Goal: Find specific page/section: Find specific page/section

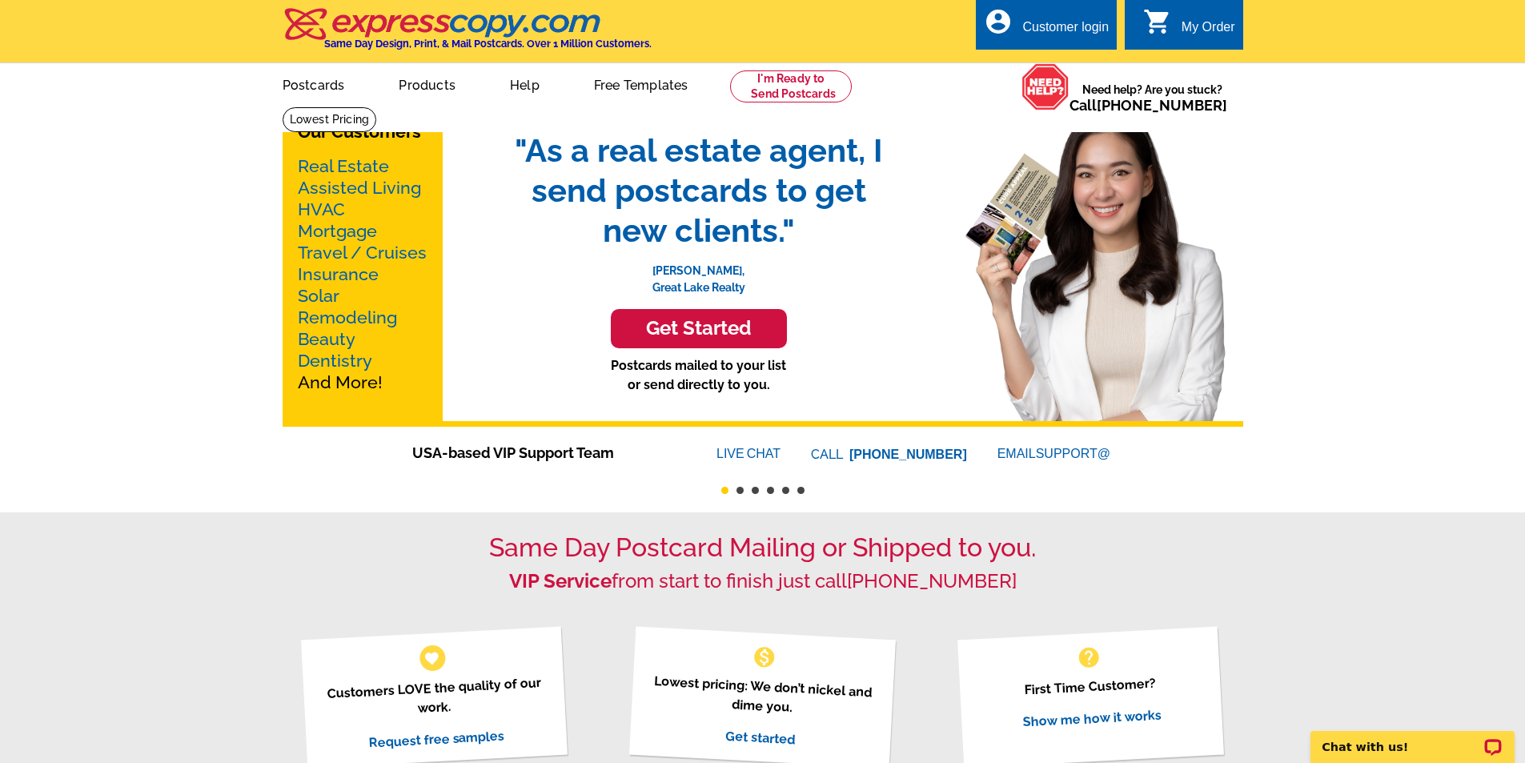
click at [339, 170] on link "Real Estate" at bounding box center [343, 166] width 91 height 20
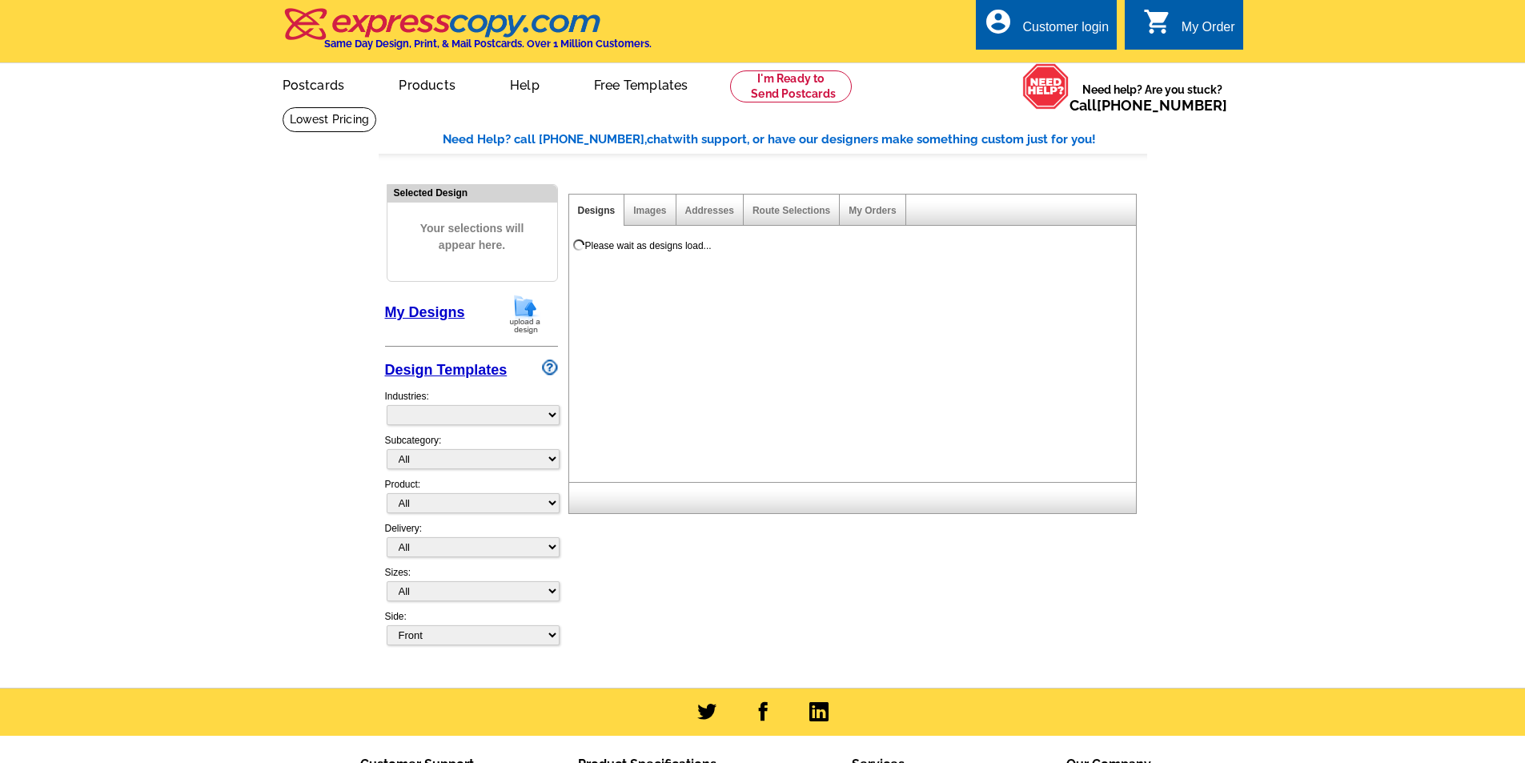
select select "785"
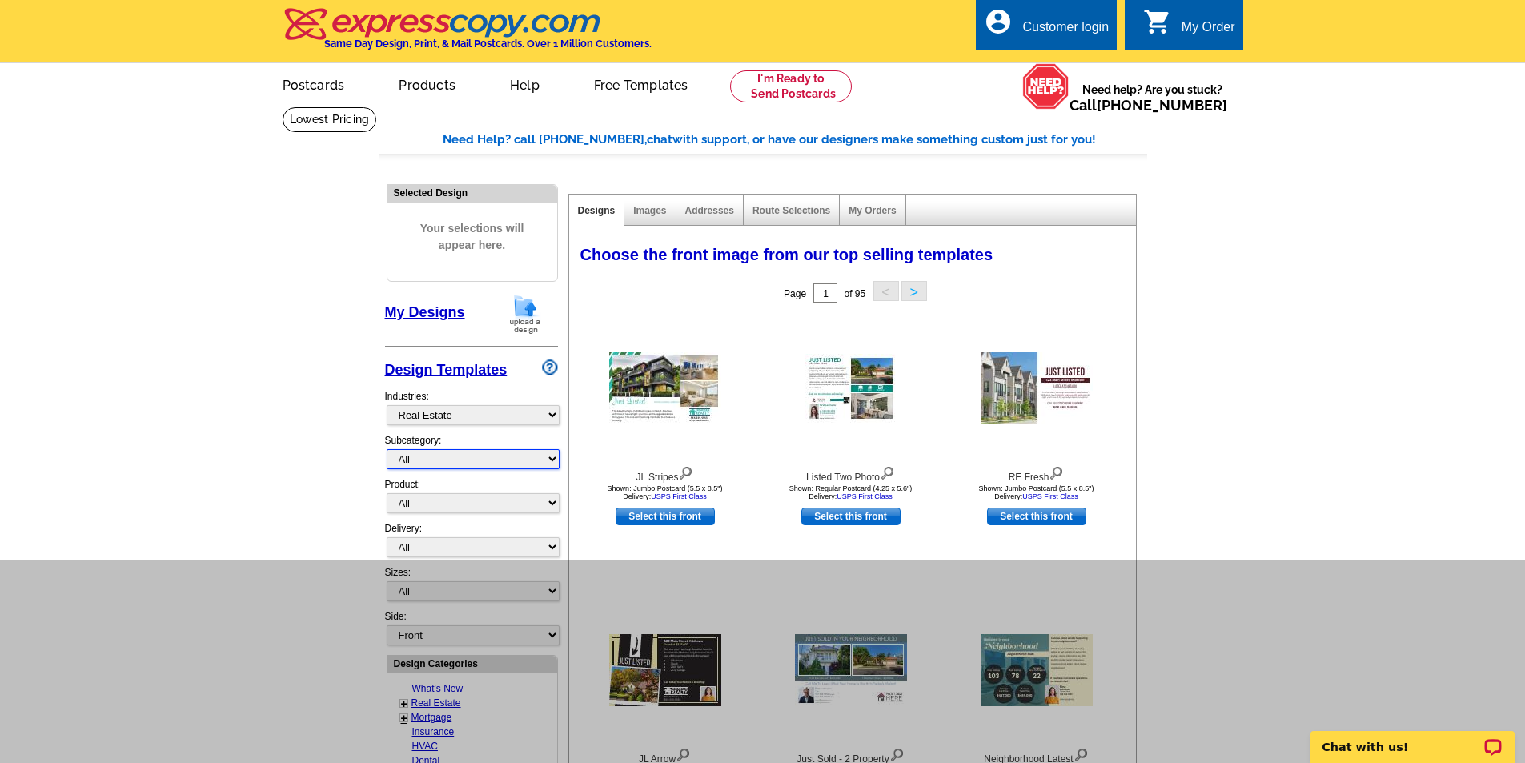
click at [551, 460] on select "All RE/MAX® Referrals [PERSON_NAME]® Berkshire Hathaway Home Services Century 2…" at bounding box center [473, 459] width 173 height 20
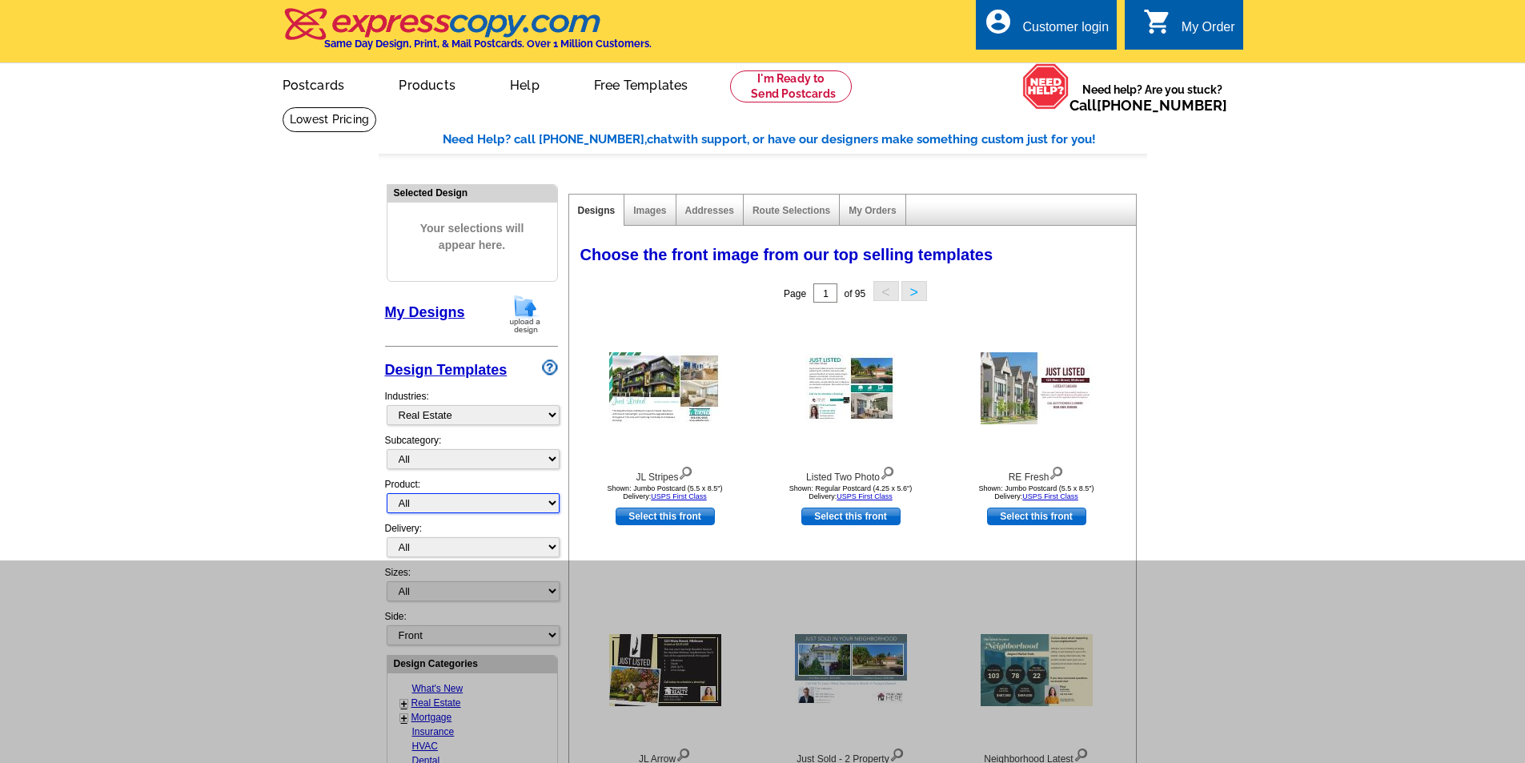
click at [551, 503] on select "All Postcards Letters and flyers Business Cards Door Hangers Greeting Cards" at bounding box center [473, 503] width 173 height 20
select select "5"
click at [387, 494] on select "All Postcards Letters and flyers Business Cards Door Hangers Greeting Cards" at bounding box center [473, 503] width 173 height 20
